Goal: Transaction & Acquisition: Purchase product/service

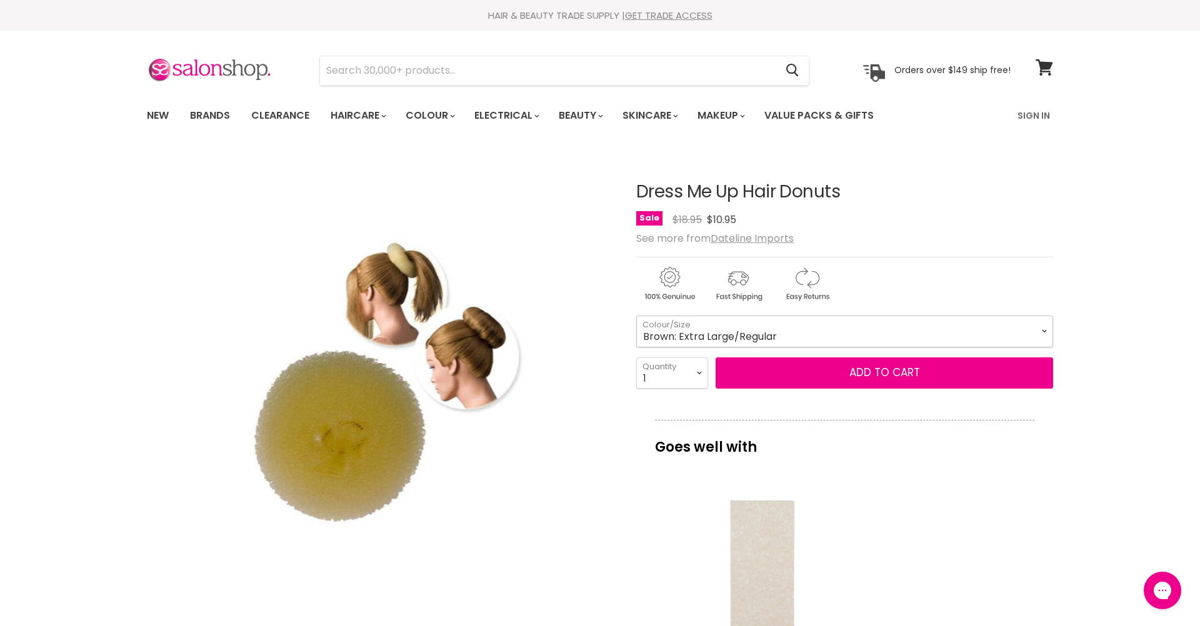
click at [778, 329] on select "Blonde: Large/Regular Blonde: Medium/Regular Blonde: Small/Thick Brown: Extra L…" at bounding box center [844, 331] width 417 height 31
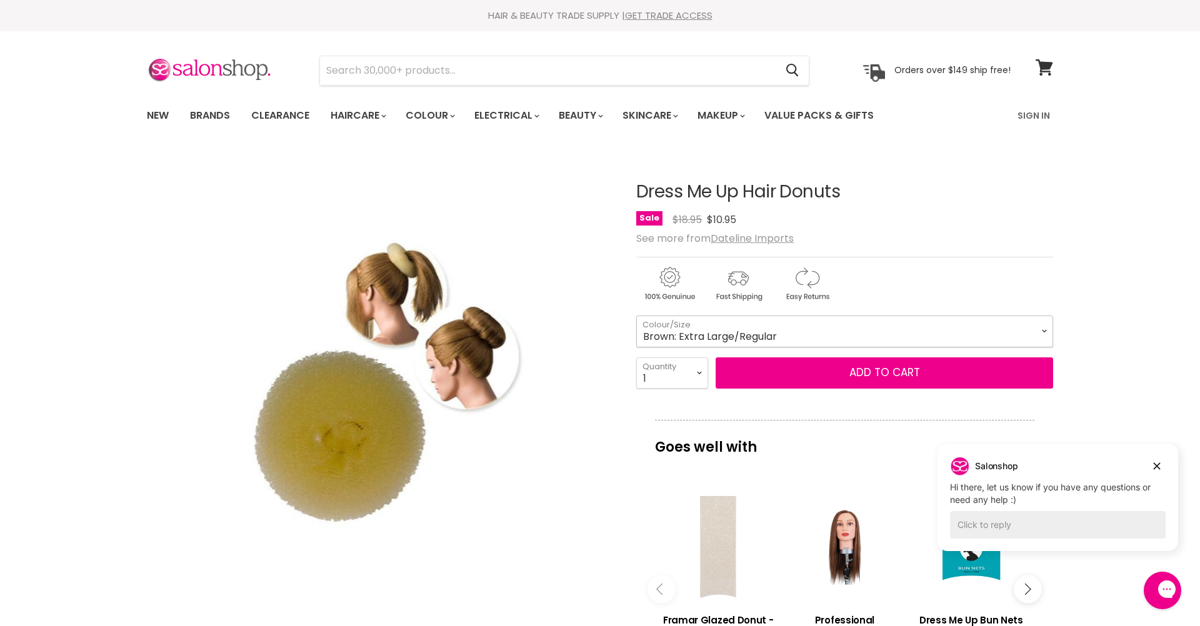
click at [1045, 329] on select "Blonde: Large/Regular Blonde: Medium/Regular Blonde: Small/Thick Brown: Extra L…" at bounding box center [844, 331] width 417 height 31
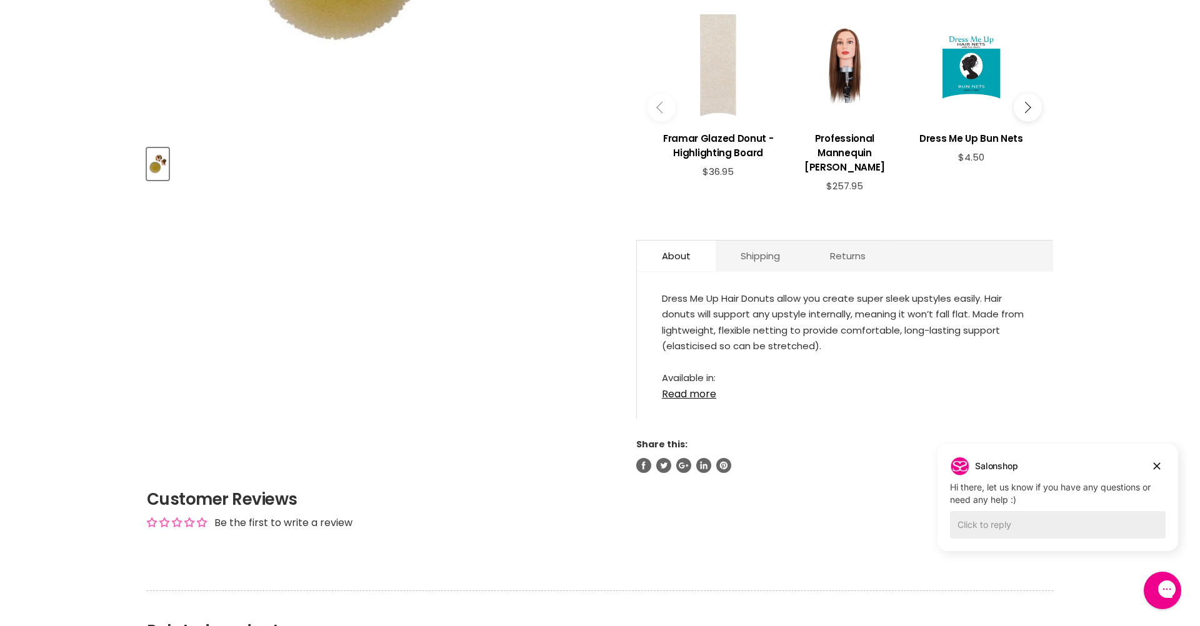
scroll to position [494, 0]
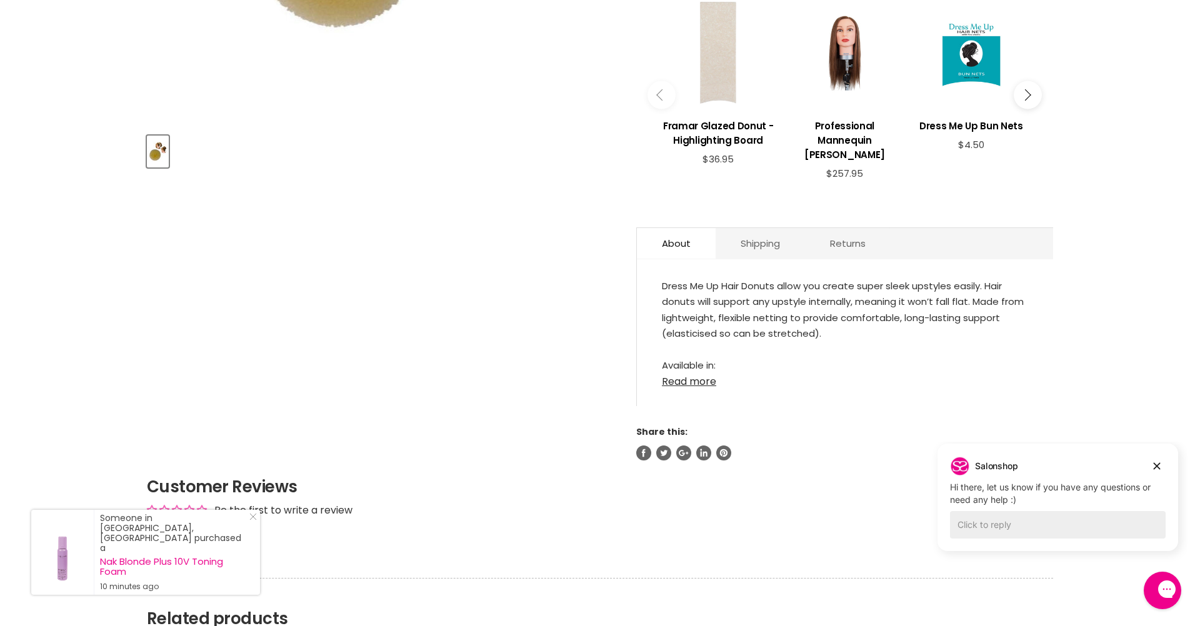
click at [698, 382] on link "Read more" at bounding box center [845, 378] width 366 height 19
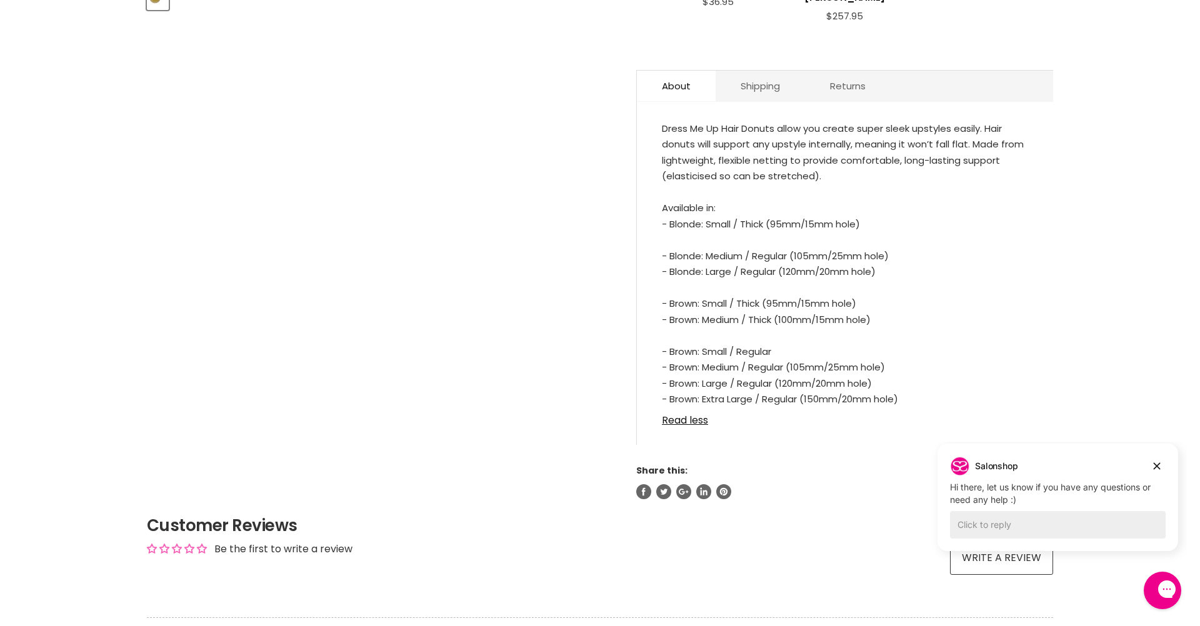
scroll to position [655, 0]
click at [1155, 468] on icon "Dismiss campaign" at bounding box center [1157, 466] width 7 height 7
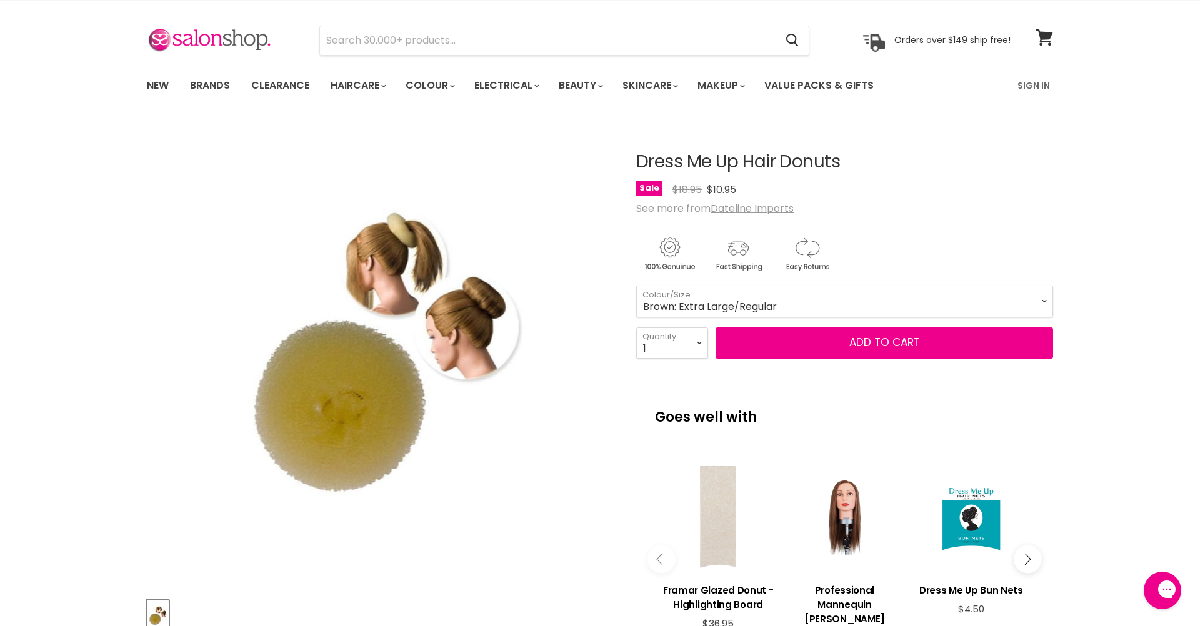
scroll to position [0, 0]
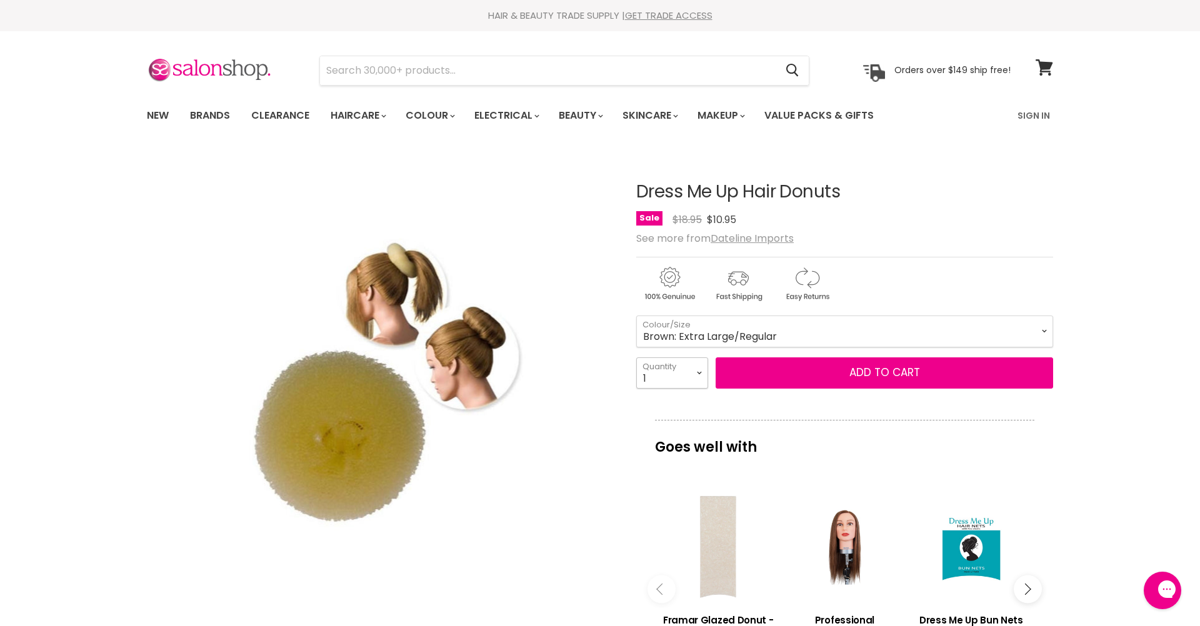
click at [700, 371] on select "1 2 3 4 5 6 7 8 9 10+" at bounding box center [672, 373] width 72 height 31
select select "2"
type input "2"
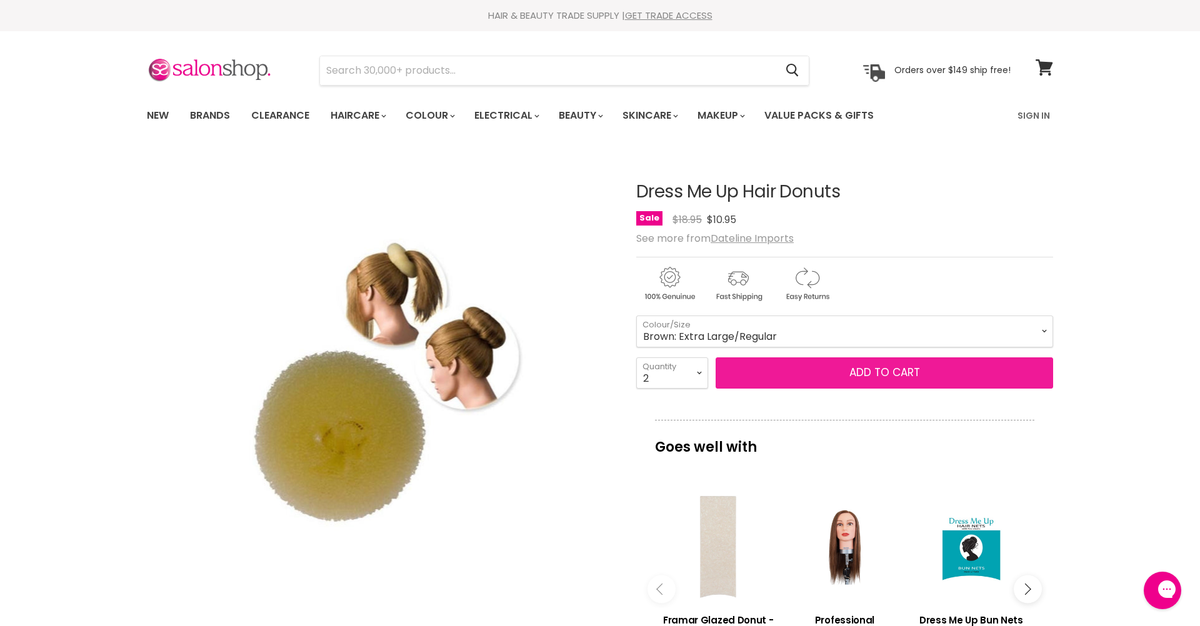
click at [883, 370] on span "Add to cart" at bounding box center [885, 372] width 71 height 15
click at [856, 365] on span "Add to cart" at bounding box center [885, 372] width 71 height 15
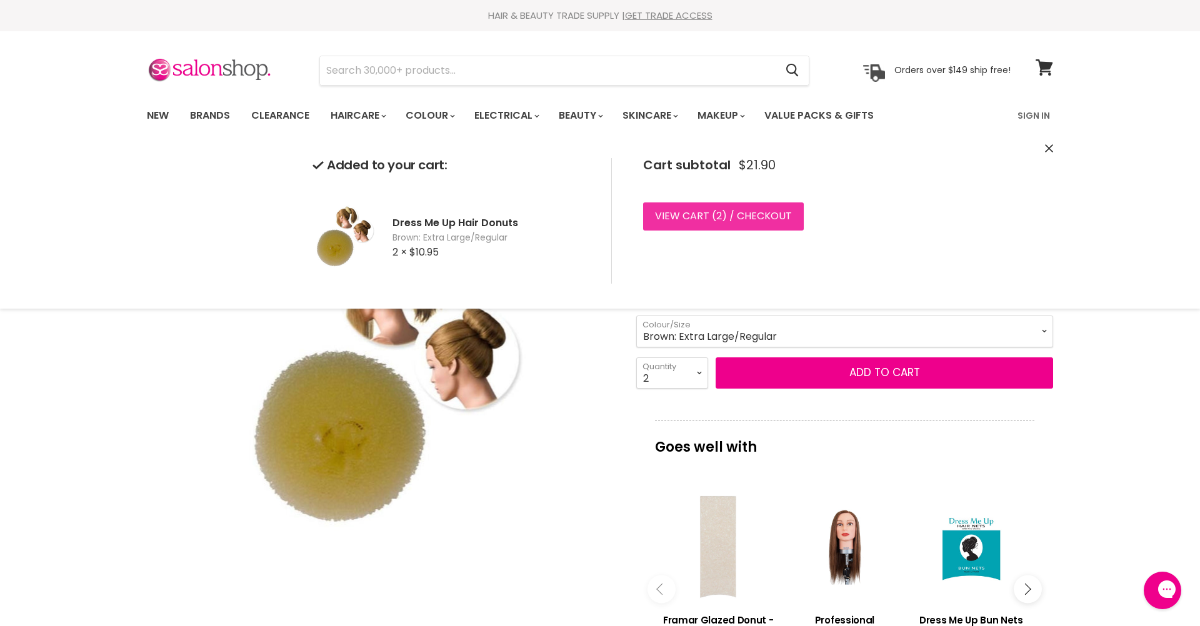
click at [750, 211] on link "View cart ( 2 ) / Checkout" at bounding box center [723, 217] width 161 height 28
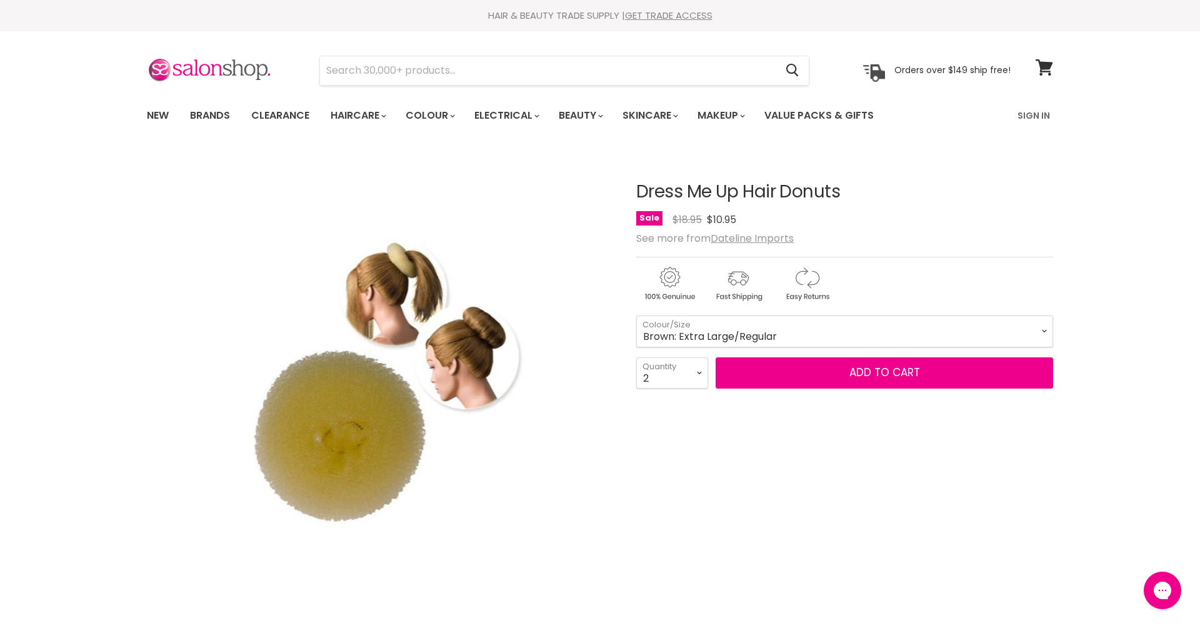
select select "1"
type input "1"
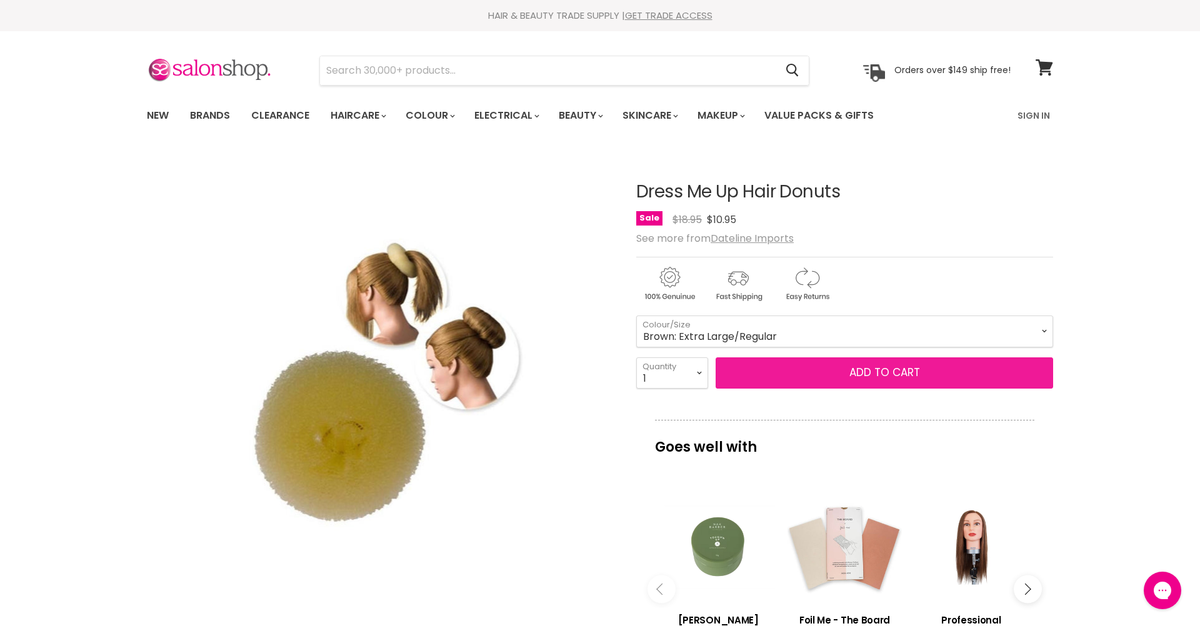
click at [828, 378] on button "Add to cart" at bounding box center [885, 373] width 338 height 31
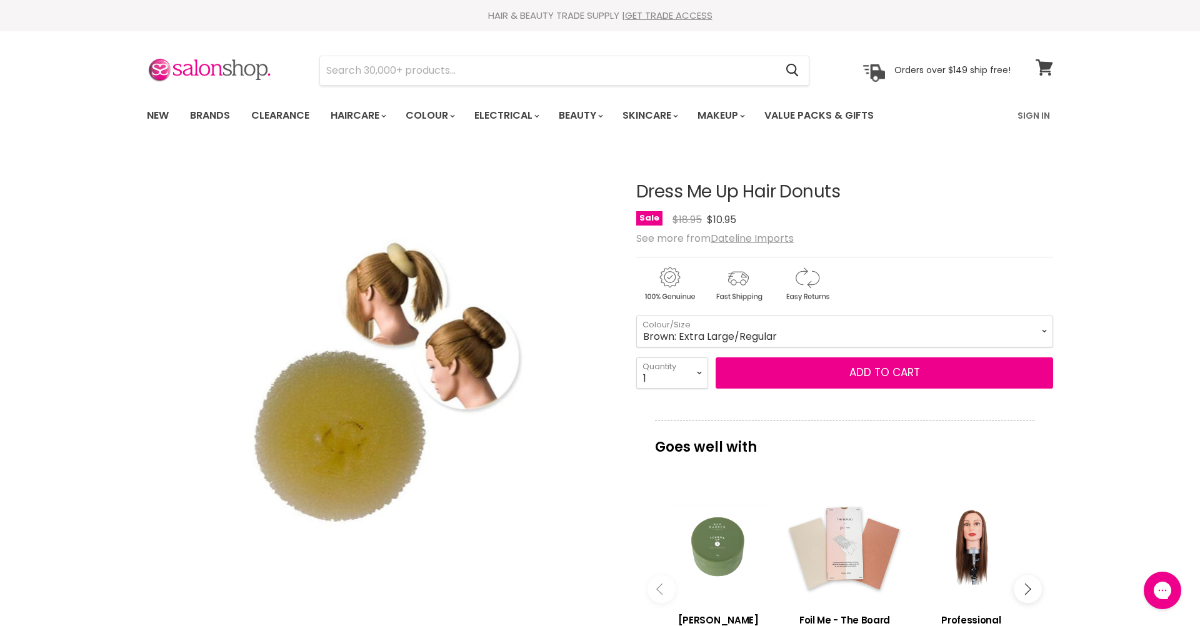
click at [1046, 62] on span at bounding box center [1053, 60] width 14 height 14
